Goal: Check status: Check status

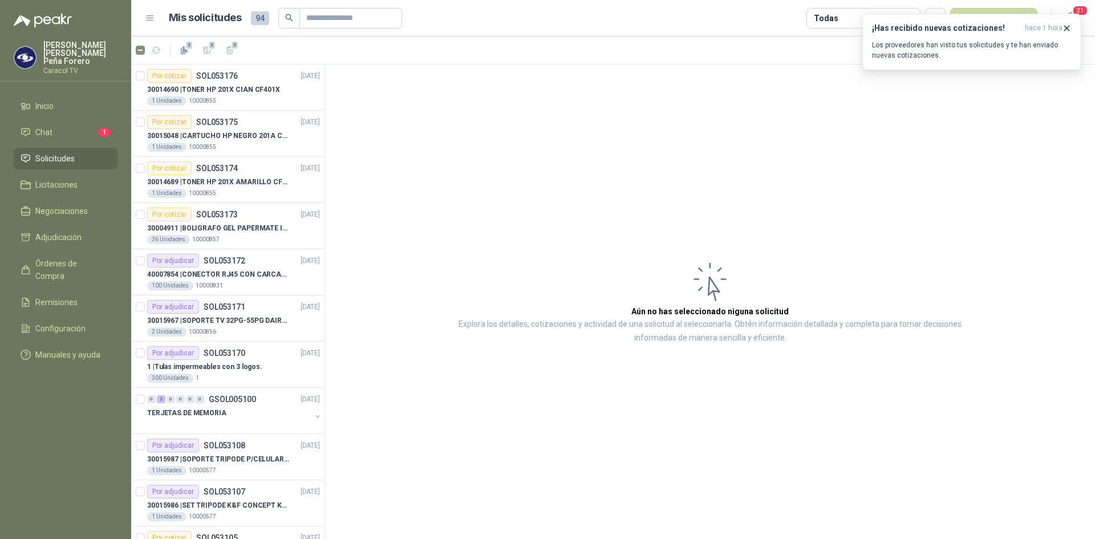
scroll to position [685, 0]
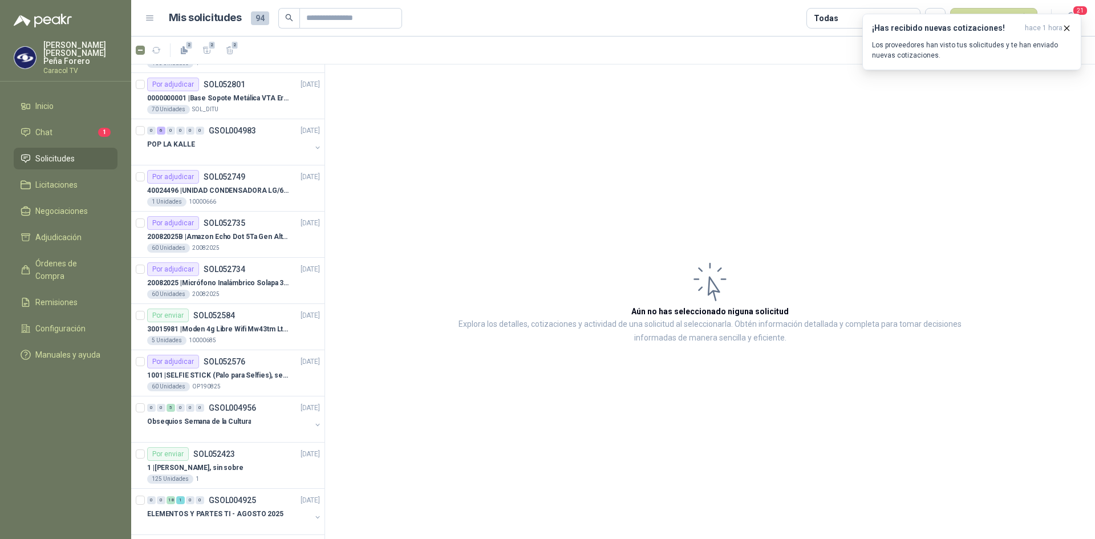
click at [42, 152] on span "Solicitudes" at bounding box center [54, 158] width 39 height 13
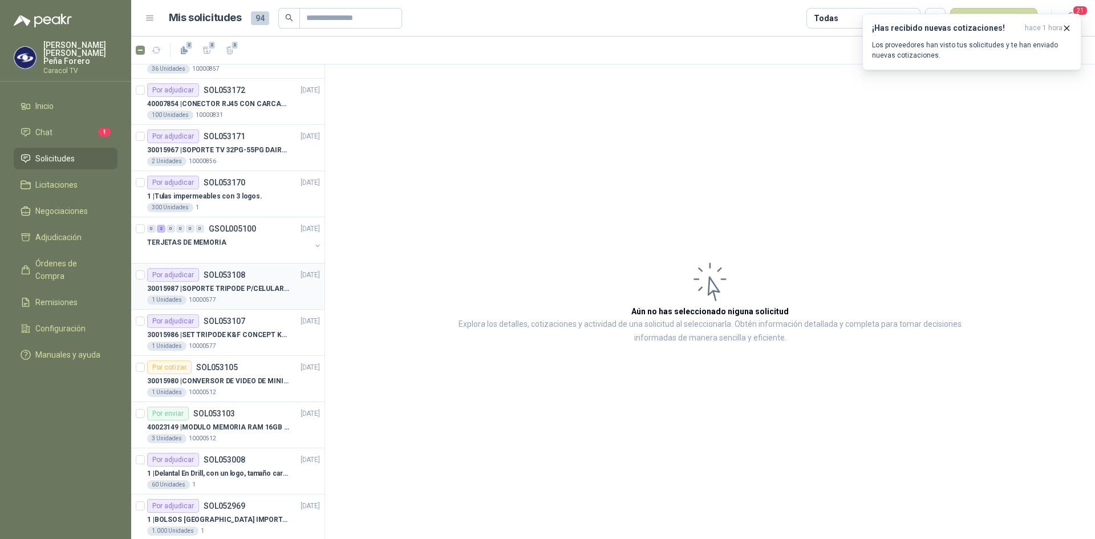
scroll to position [171, 0]
click at [189, 239] on p "TERJETAS DE MEMORIA" at bounding box center [186, 242] width 79 height 11
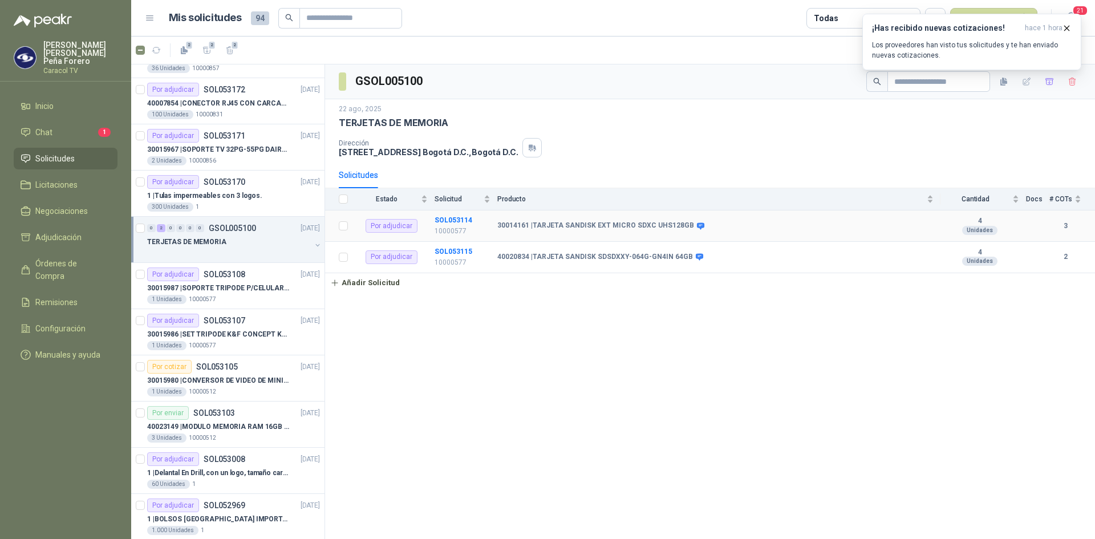
click at [458, 216] on td "SOL053114 10000577" at bounding box center [466, 226] width 63 height 31
click at [455, 218] on b "SOL053114" at bounding box center [454, 220] width 38 height 8
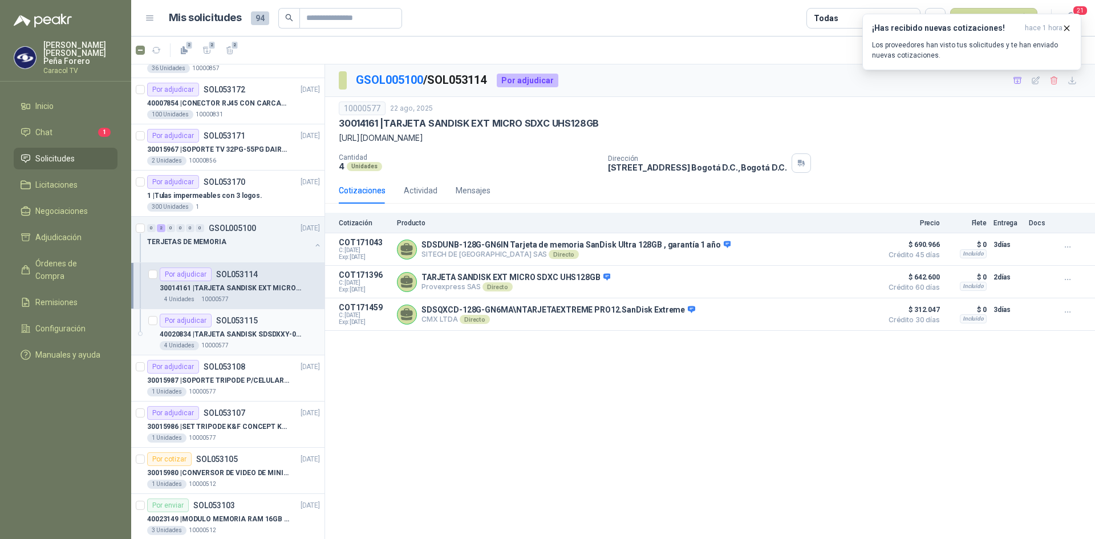
click at [221, 333] on p "40020834 | TARJETA SANDISK SDSDXXY-064G-GN4IN 64GB" at bounding box center [231, 334] width 142 height 11
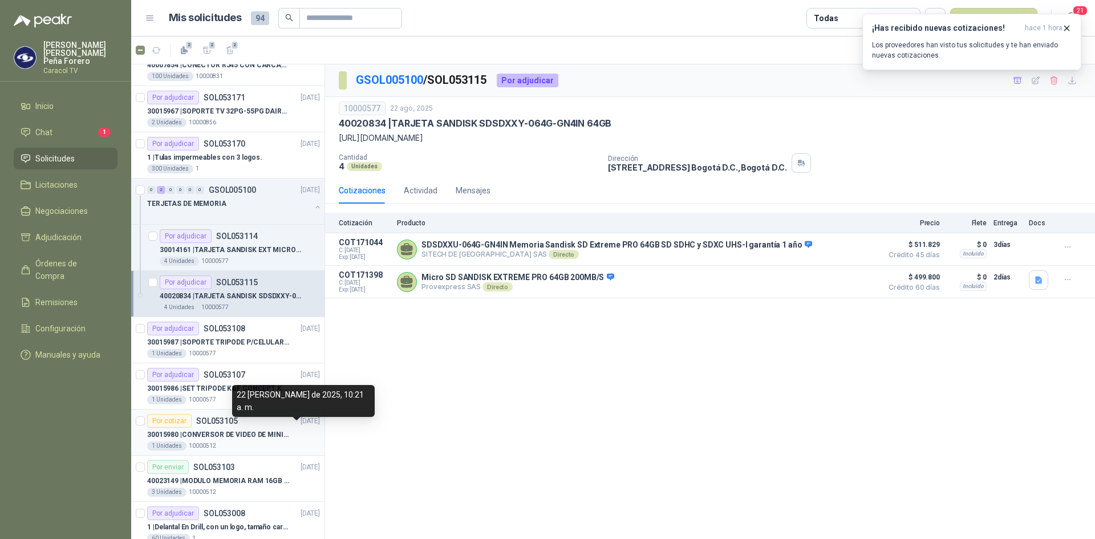
scroll to position [228, 0]
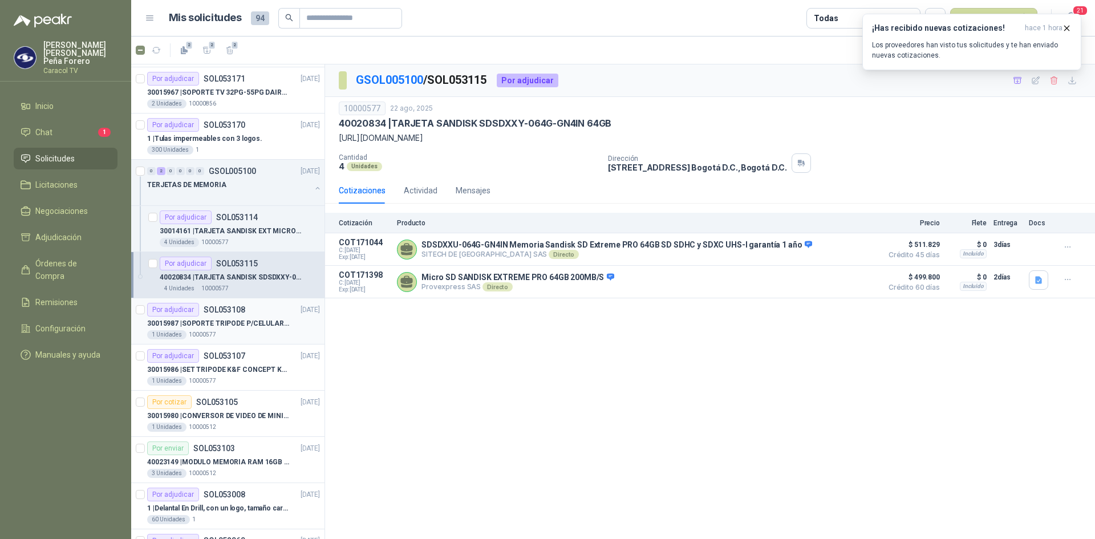
click at [220, 322] on p "30015987 | SOPORTE TRIPODE P/CELULAR GENERICO" at bounding box center [218, 323] width 142 height 11
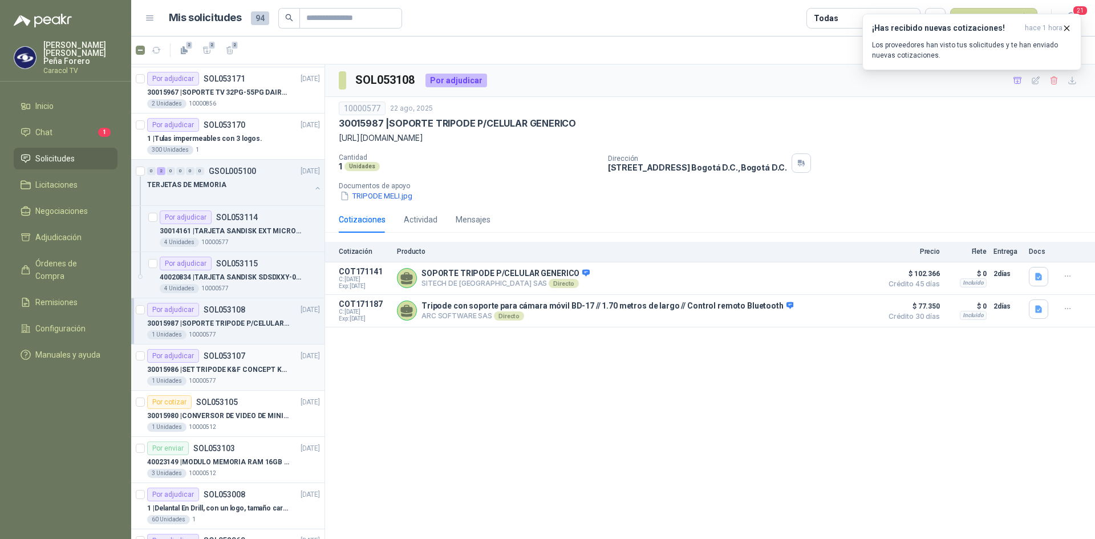
click at [220, 369] on p "30015986 | SET TRIPODE K&F CONCEPT KT391" at bounding box center [218, 370] width 142 height 11
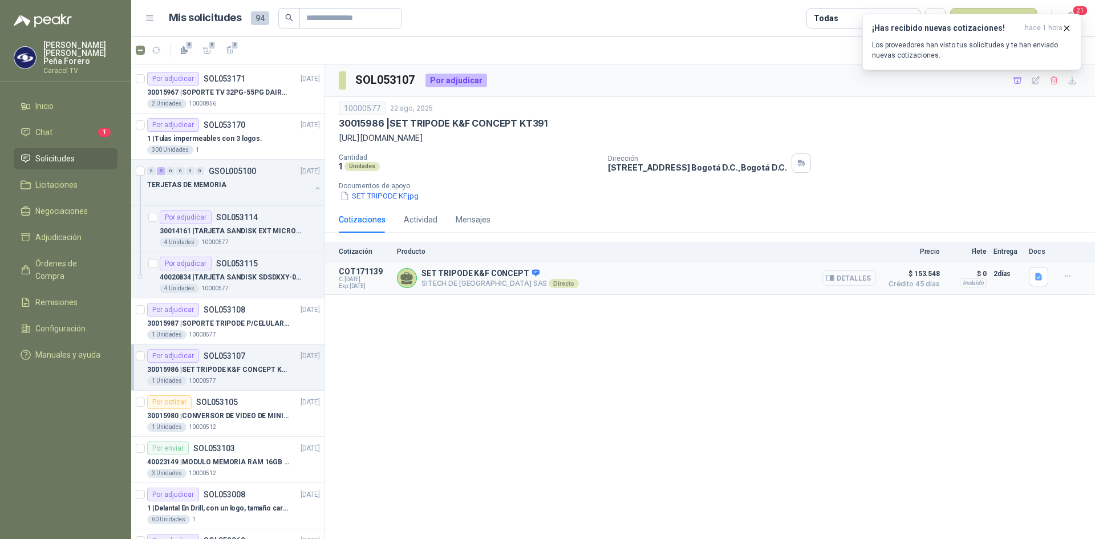
click at [857, 278] on button "Detalles" at bounding box center [850, 277] width 54 height 15
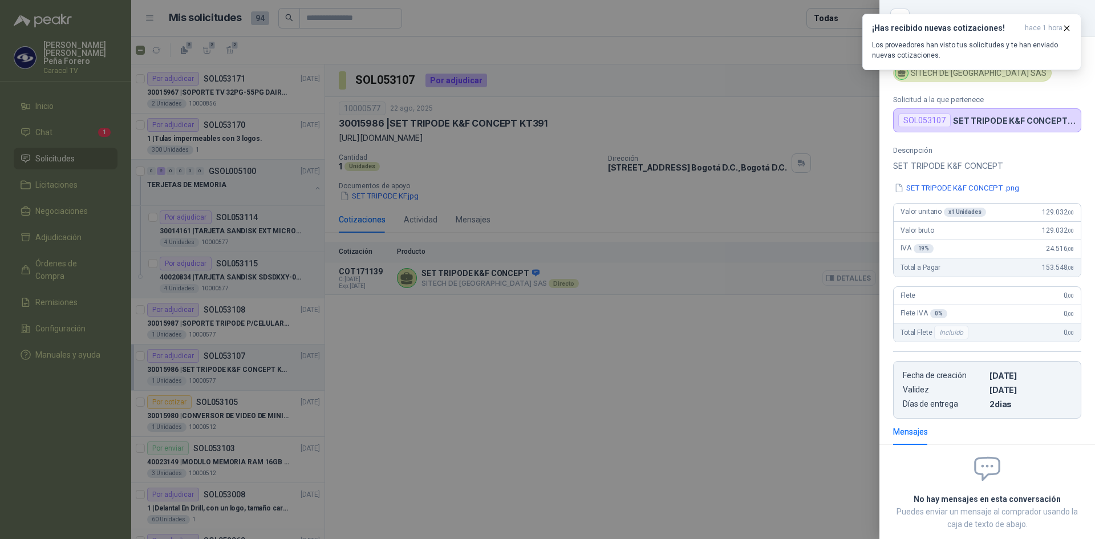
scroll to position [63, 0]
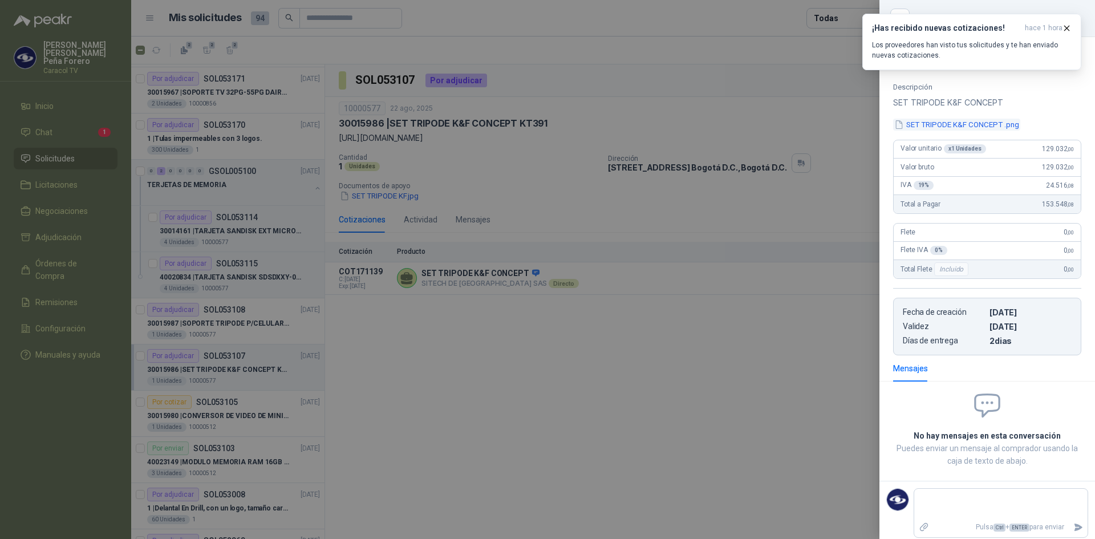
click at [990, 126] on button "SET TRIPODE K&F CONCEPT .png" at bounding box center [956, 125] width 127 height 12
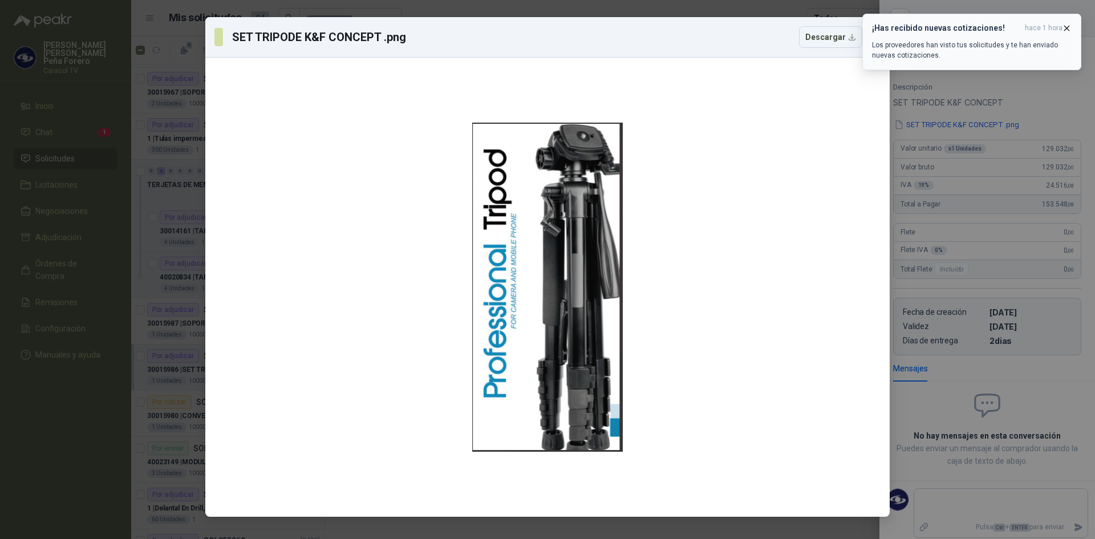
click at [1070, 25] on icon "button" at bounding box center [1067, 28] width 10 height 10
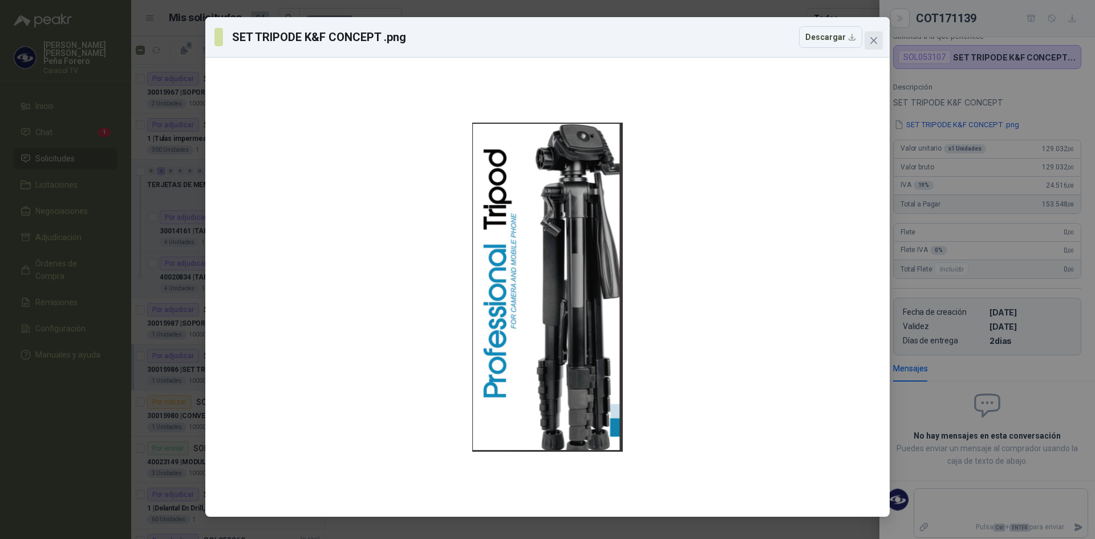
click at [878, 41] on icon "close" at bounding box center [874, 40] width 9 height 9
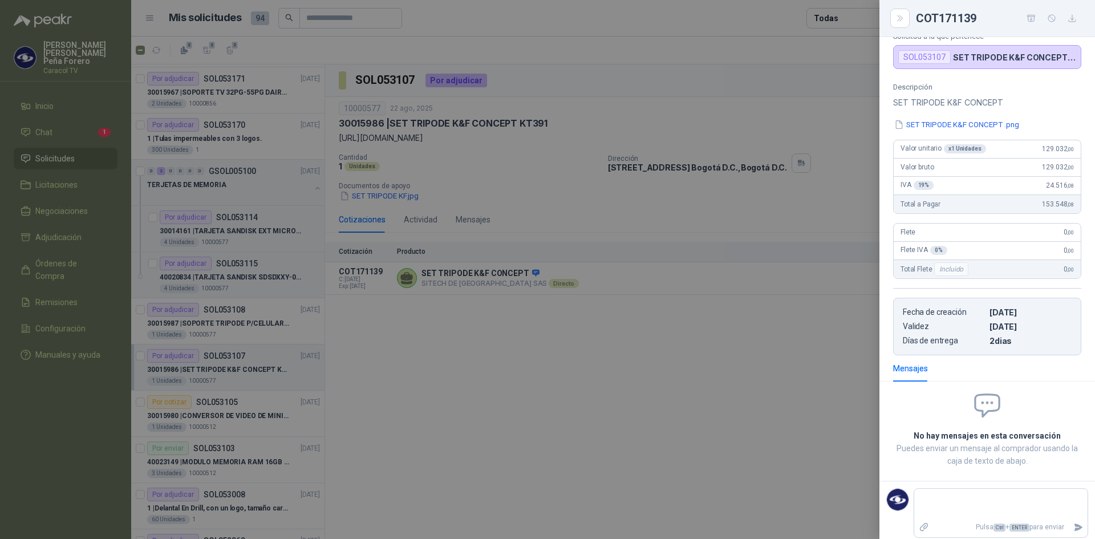
click at [459, 462] on div at bounding box center [547, 269] width 1095 height 539
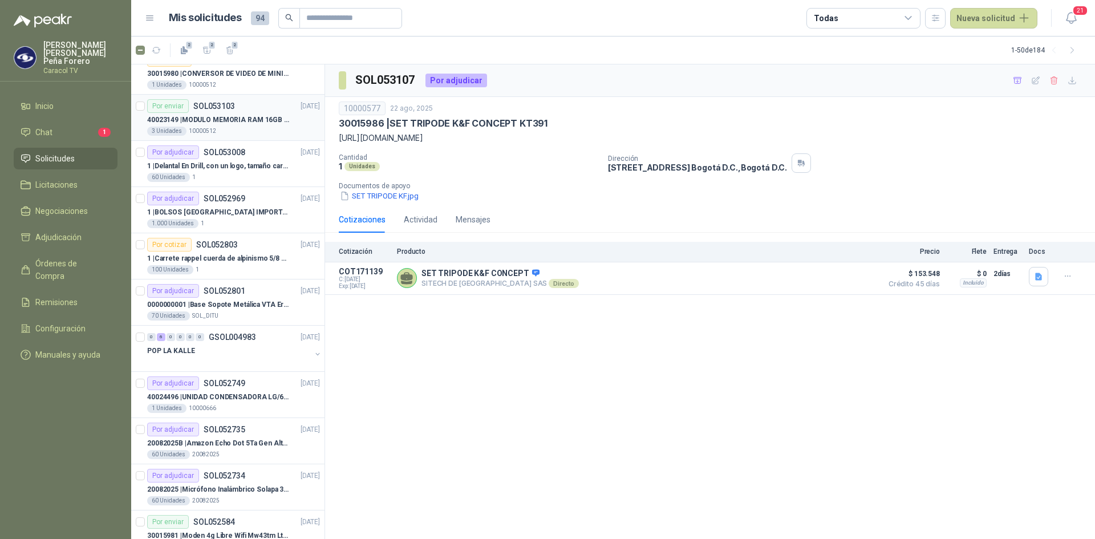
scroll to position [285, 0]
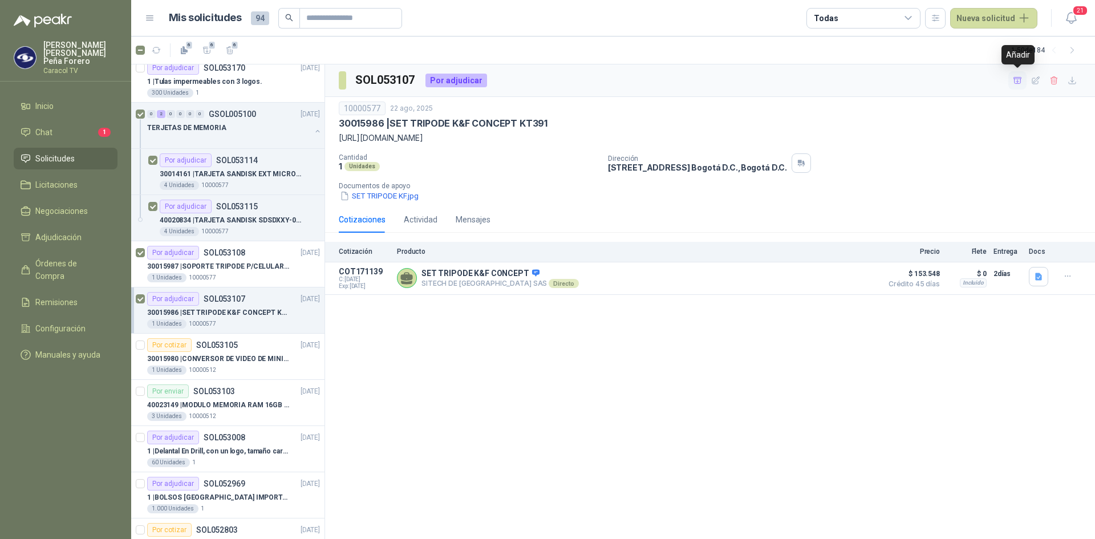
click at [1021, 80] on icon "button" at bounding box center [1018, 80] width 8 height 6
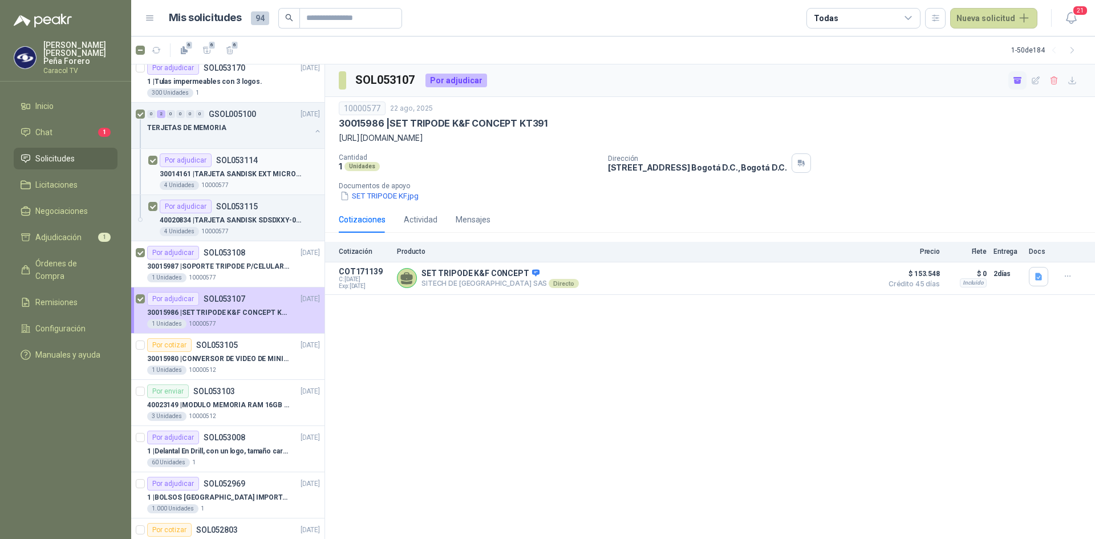
click at [263, 181] on div "4 Unidades 10000577" at bounding box center [240, 185] width 160 height 9
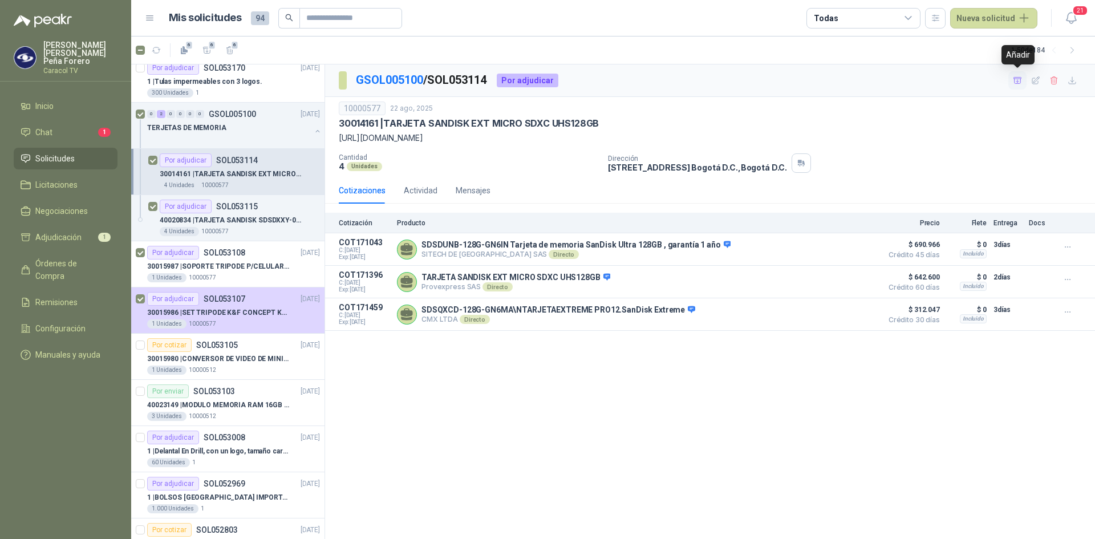
click at [1021, 78] on icon "button" at bounding box center [1018, 81] width 10 height 10
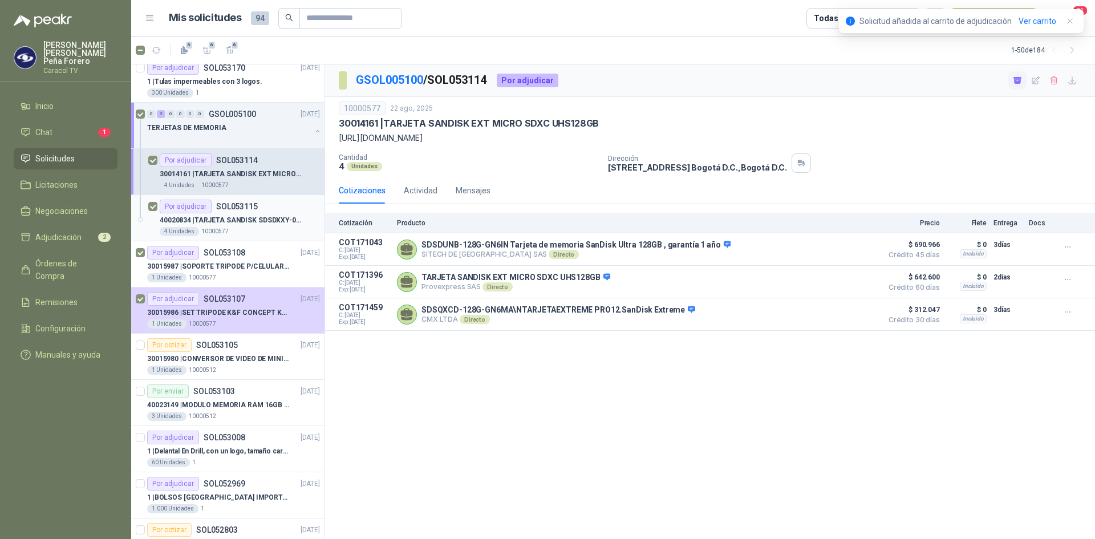
click at [238, 219] on p "40020834 | TARJETA SANDISK SDSDXXY-064G-GN4IN 64GB" at bounding box center [231, 220] width 142 height 11
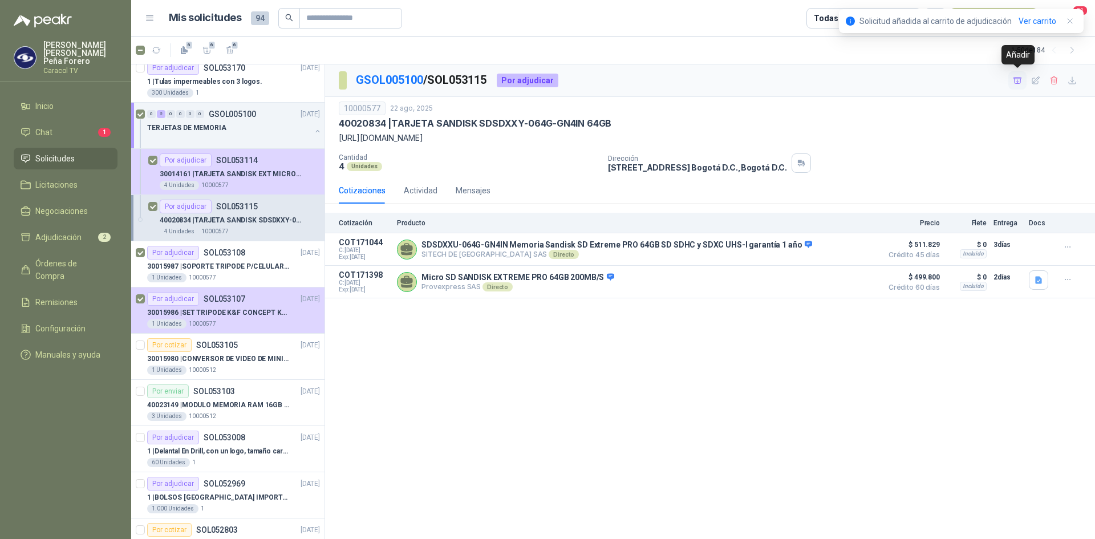
click at [1019, 80] on icon "button" at bounding box center [1018, 81] width 10 height 10
click at [241, 265] on p "30015987 | SOPORTE TRIPODE P/CELULAR GENERICO" at bounding box center [218, 266] width 142 height 11
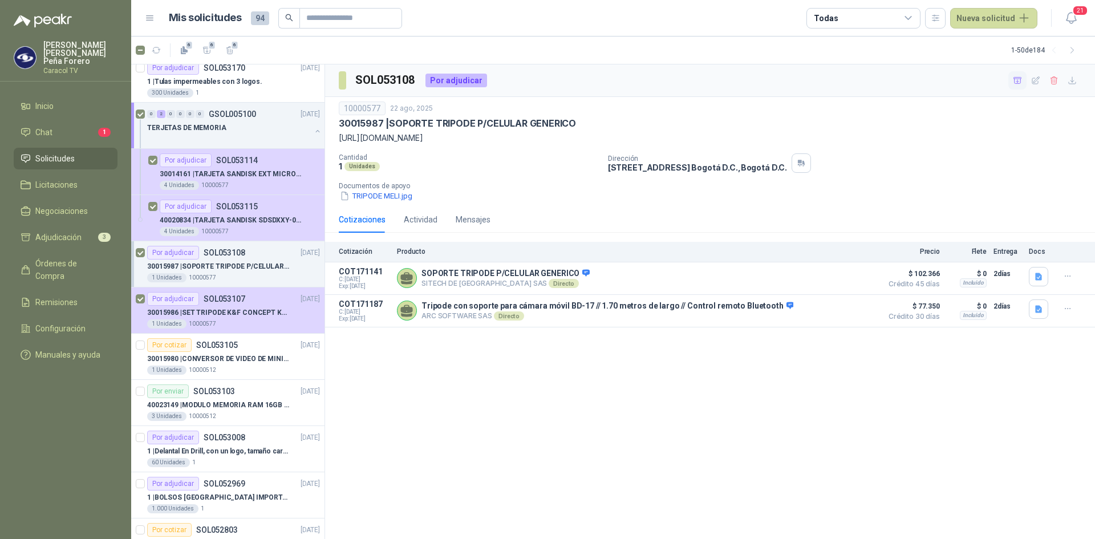
click at [1020, 79] on icon "button" at bounding box center [1018, 80] width 8 height 6
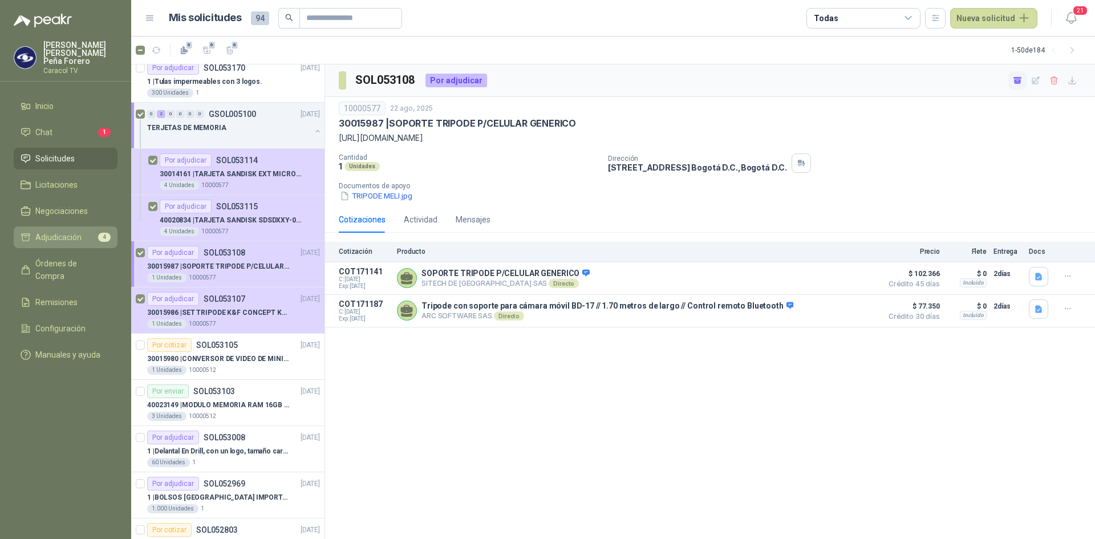
click at [72, 227] on link "Adjudicación 4" at bounding box center [66, 238] width 104 height 22
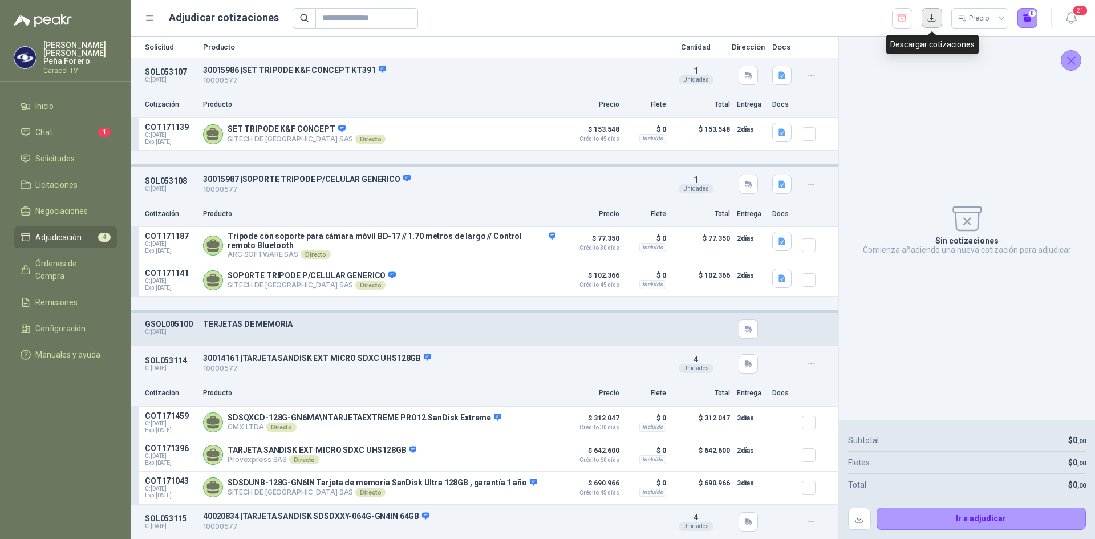
click at [933, 14] on button "button" at bounding box center [932, 18] width 21 height 21
click at [64, 405] on menu "[PERSON_NAME] [PERSON_NAME] Caracol TV Inicio Chat 1 Solicitudes Licitaciones N…" at bounding box center [65, 269] width 131 height 539
click at [905, 19] on icon "button" at bounding box center [902, 18] width 11 height 11
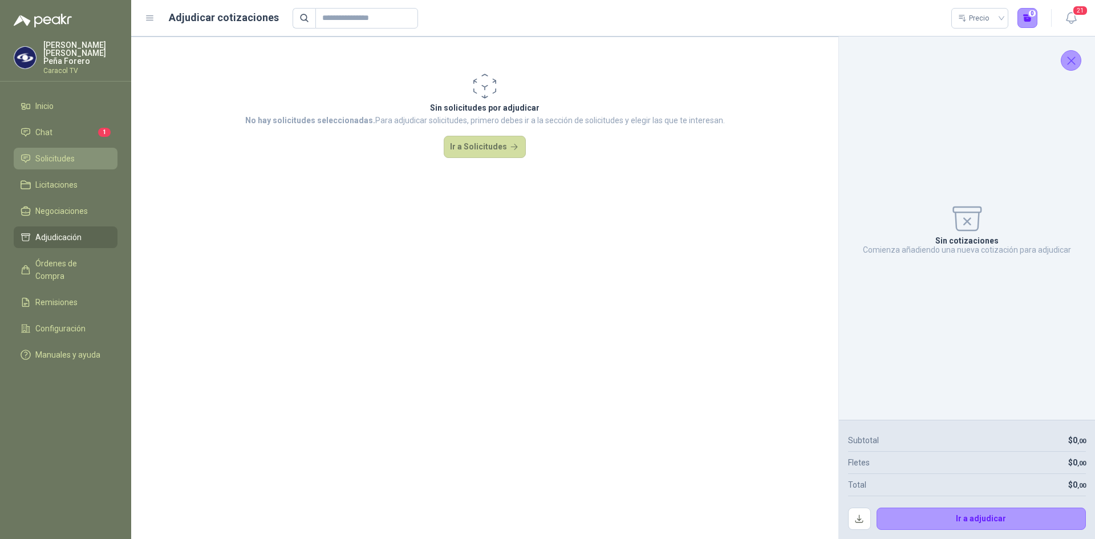
click at [51, 148] on link "Solicitudes" at bounding box center [66, 159] width 104 height 22
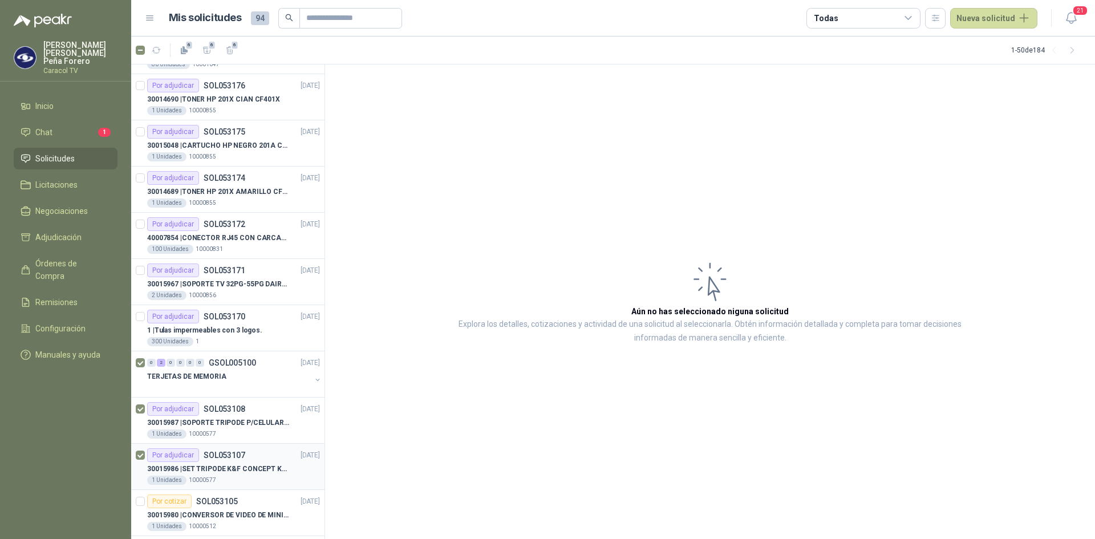
scroll to position [57, 0]
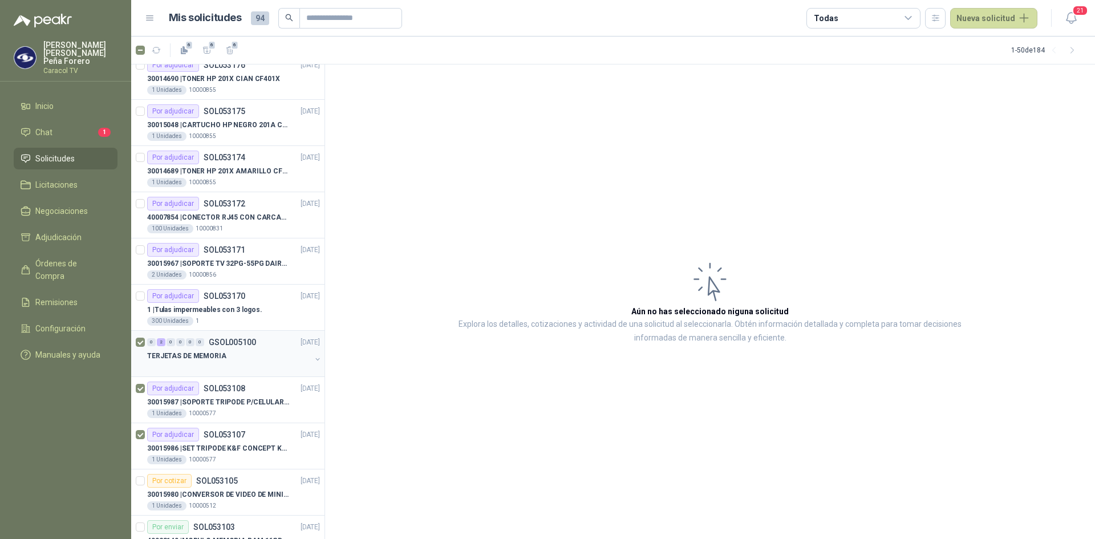
click at [180, 354] on p "TERJETAS DE MEMORIA" at bounding box center [186, 356] width 79 height 11
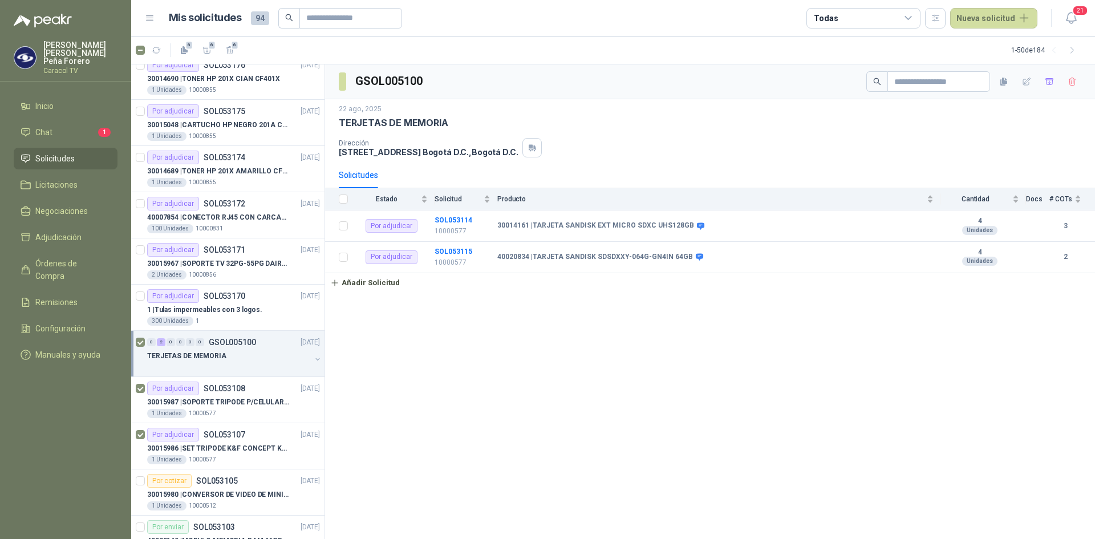
click at [251, 355] on div "TERJETAS DE MEMORIA" at bounding box center [229, 356] width 164 height 14
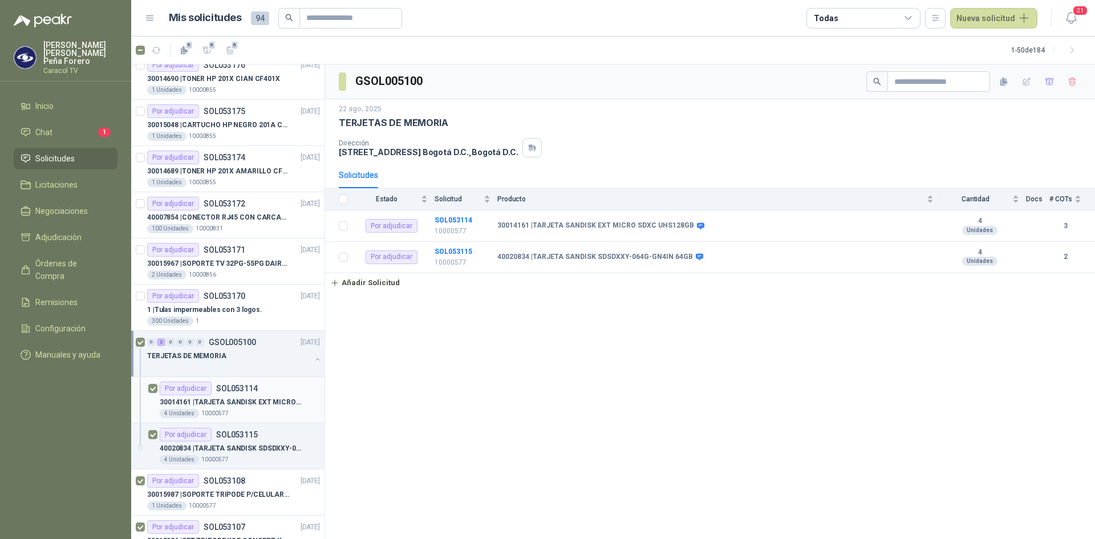
click at [278, 399] on p "30014161 | TARJETA SANDISK EXT MICRO SDXC UHS128GB" at bounding box center [231, 402] width 142 height 11
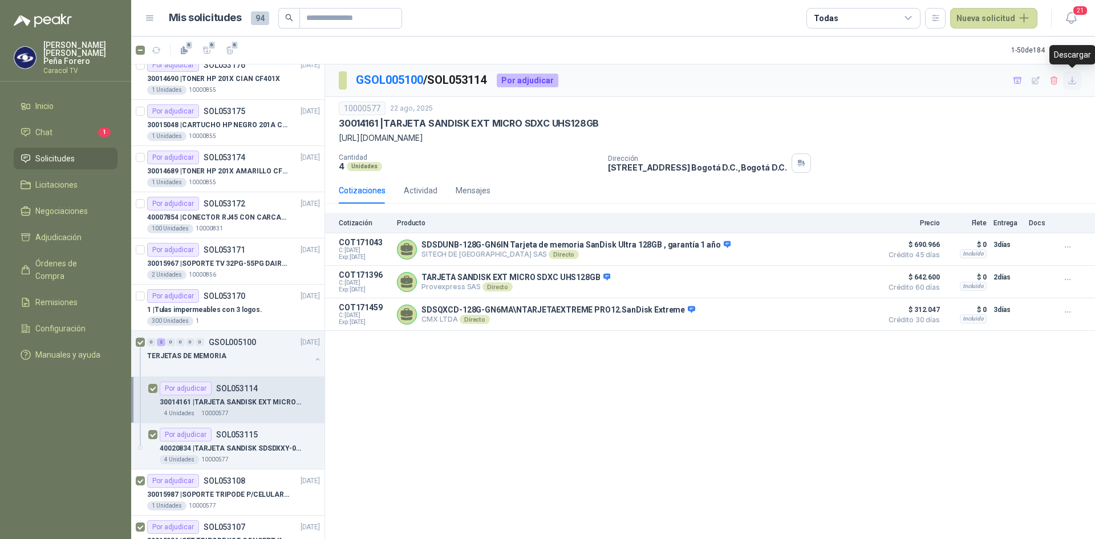
click at [1075, 81] on icon "button" at bounding box center [1073, 81] width 10 height 10
click at [260, 444] on p "40020834 | TARJETA SANDISK SDSDXXY-064G-GN4IN 64GB" at bounding box center [231, 448] width 142 height 11
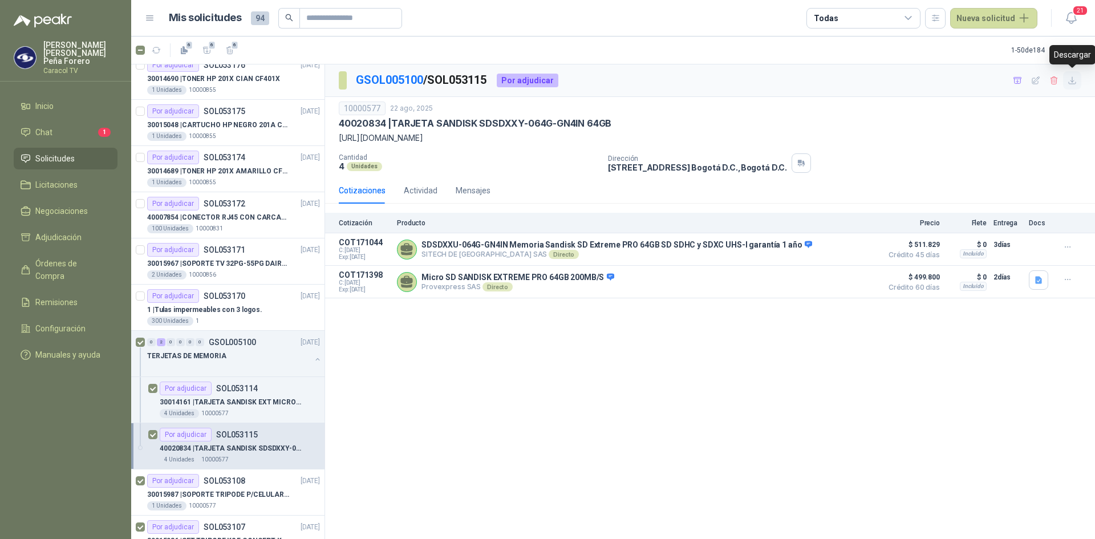
click at [1079, 82] on button "button" at bounding box center [1073, 80] width 18 height 18
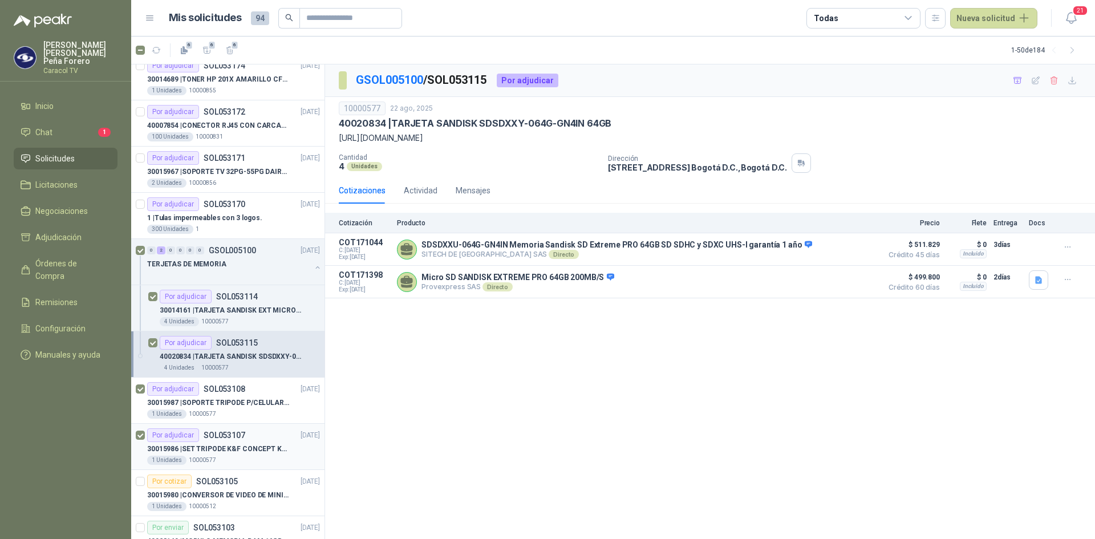
scroll to position [171, 0]
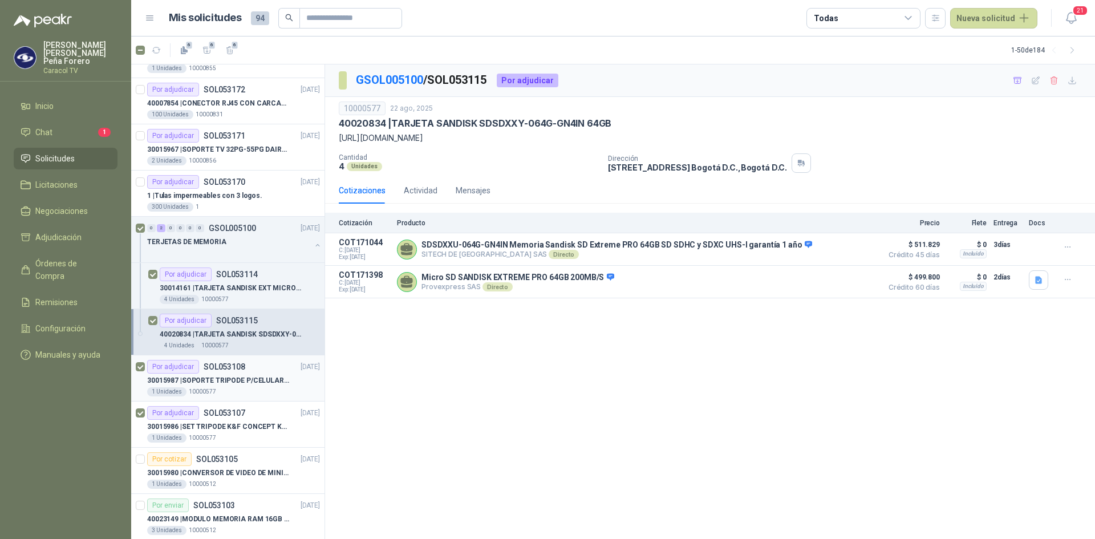
click at [261, 378] on p "30015987 | SOPORTE TRIPODE P/CELULAR GENERICO" at bounding box center [218, 380] width 142 height 11
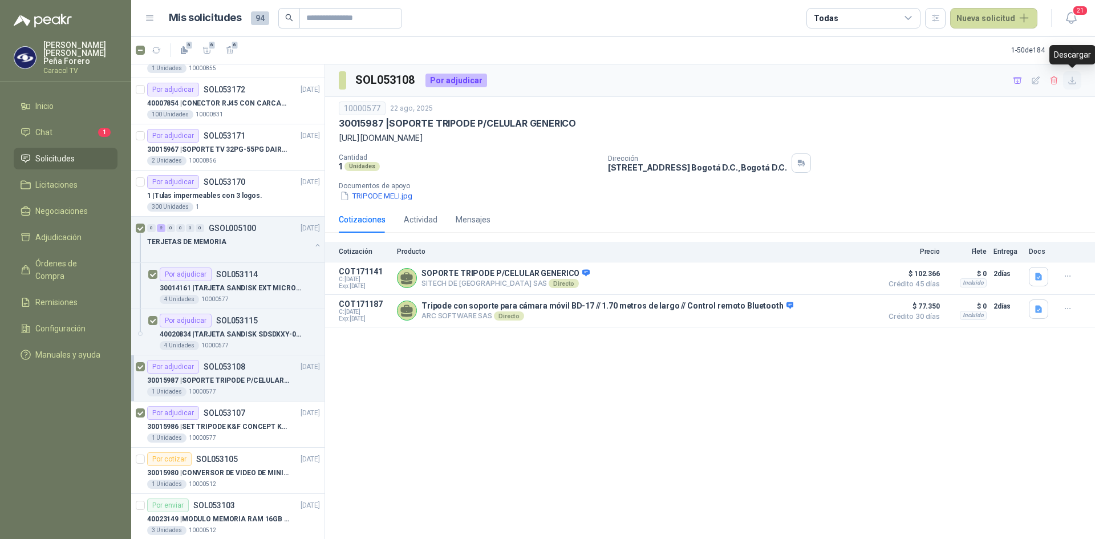
click at [1077, 81] on icon "button" at bounding box center [1073, 81] width 10 height 10
click at [279, 425] on p "30015986 | SET TRIPODE K&F CONCEPT KT391" at bounding box center [218, 427] width 142 height 11
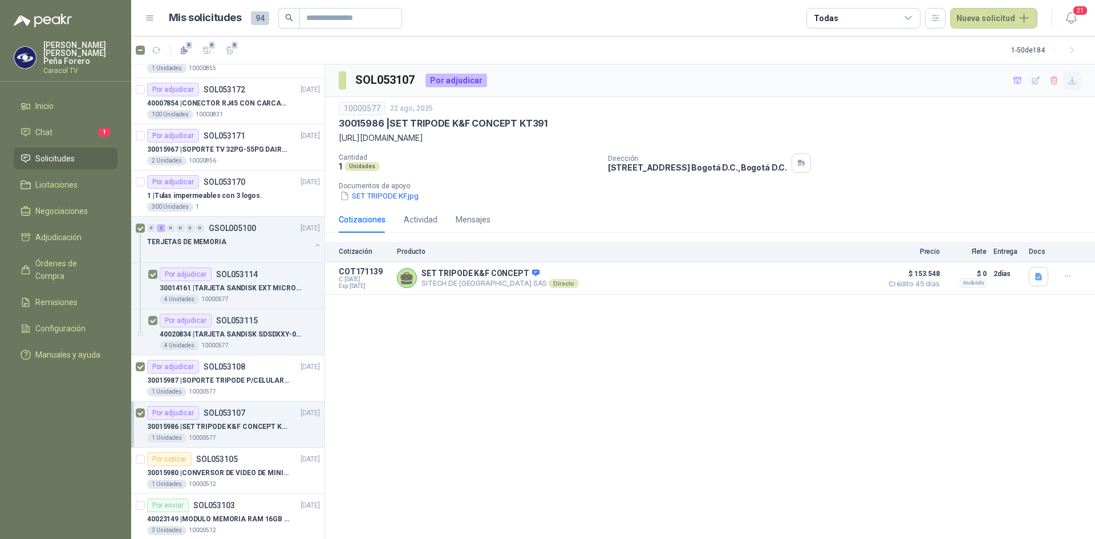
click at [1073, 82] on icon "button" at bounding box center [1072, 80] width 7 height 7
